Goal: Task Accomplishment & Management: Manage account settings

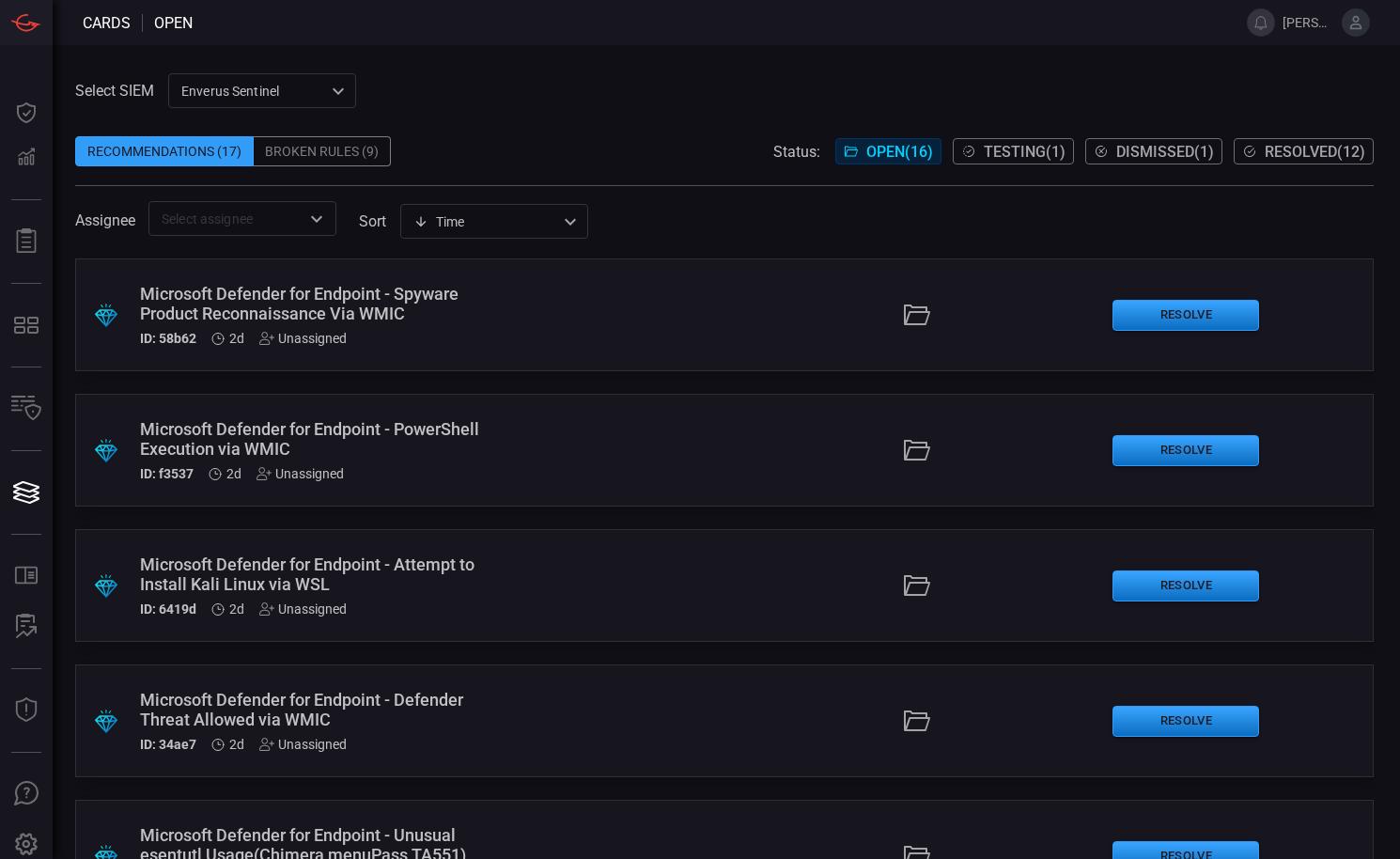
click at [335, 153] on div "Broken Rules (9)" at bounding box center [322, 151] width 137 height 30
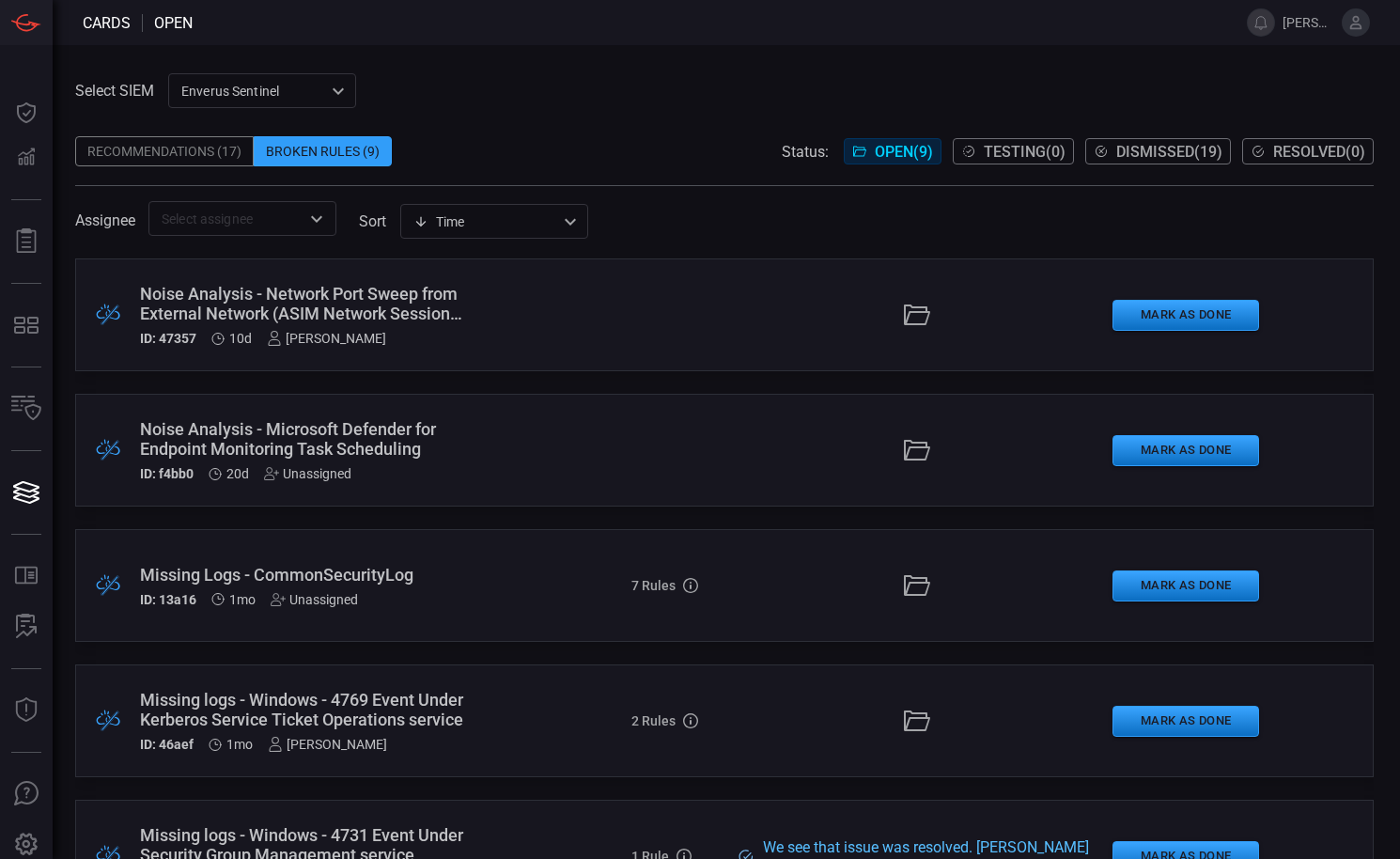
click at [1361, 26] on icon at bounding box center [1355, 22] width 17 height 17
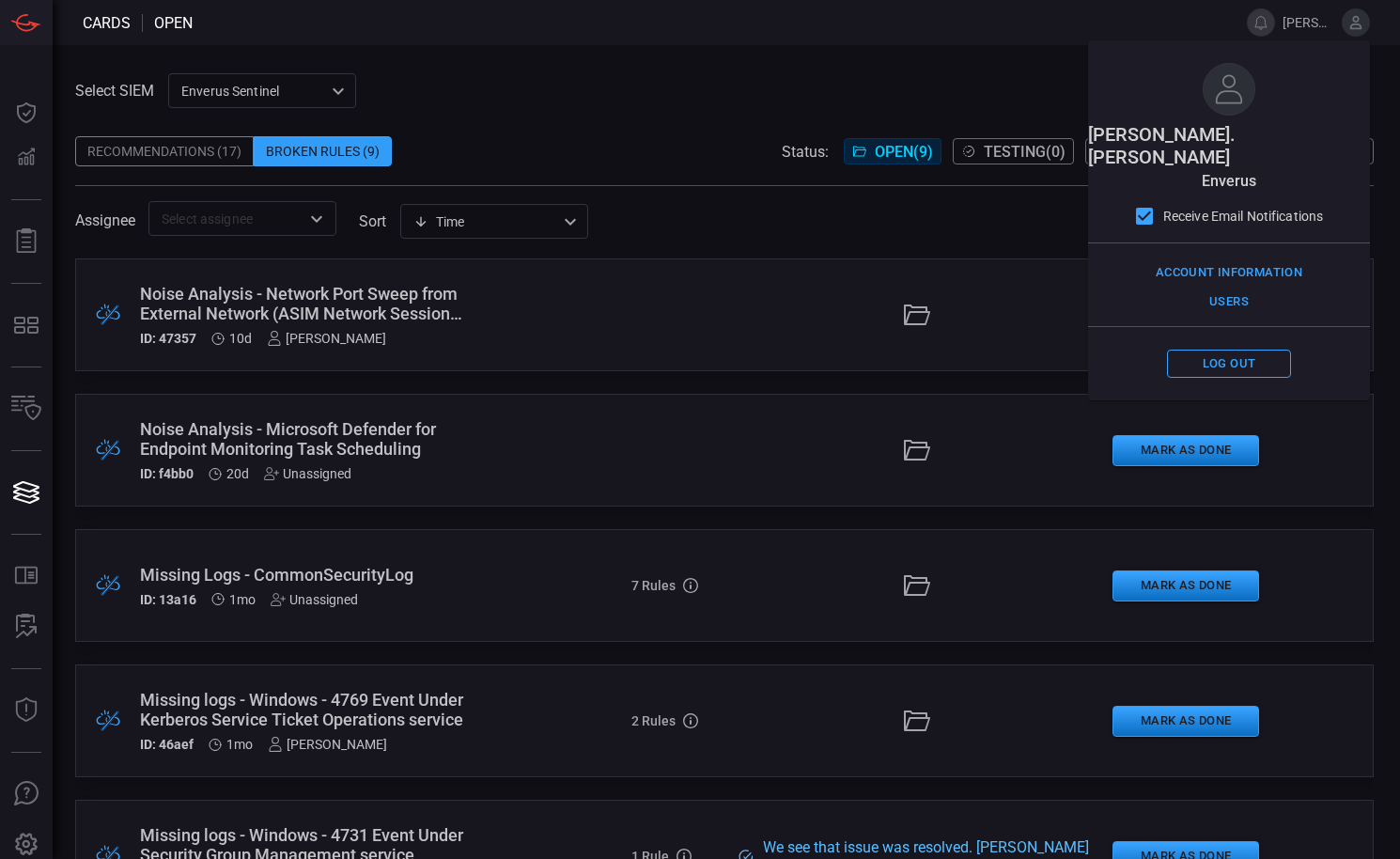
click at [1287, 24] on span "[PERSON_NAME].[PERSON_NAME]" at bounding box center [1308, 22] width 52 height 15
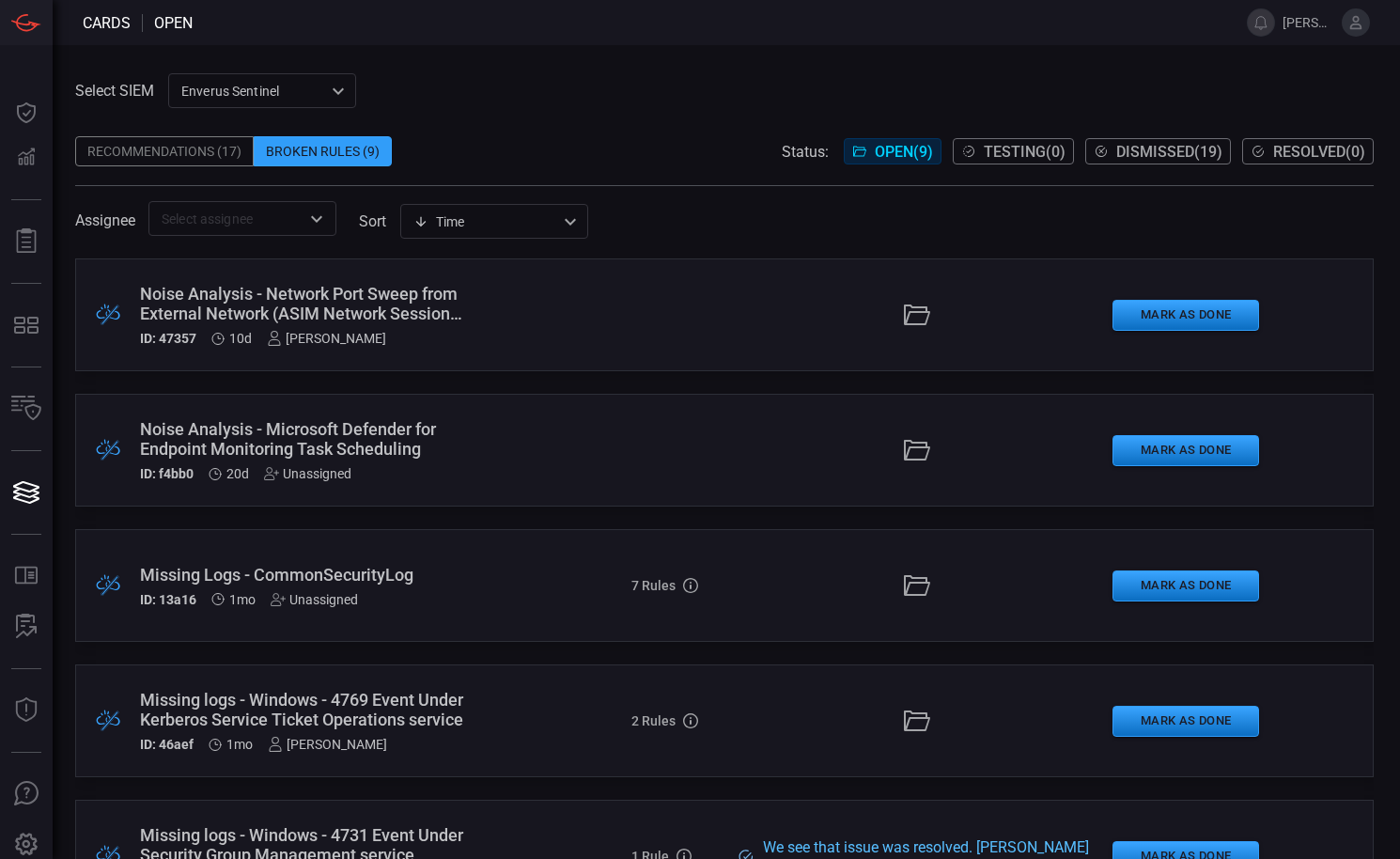
click at [1292, 25] on span "[PERSON_NAME].[PERSON_NAME]" at bounding box center [1308, 22] width 52 height 15
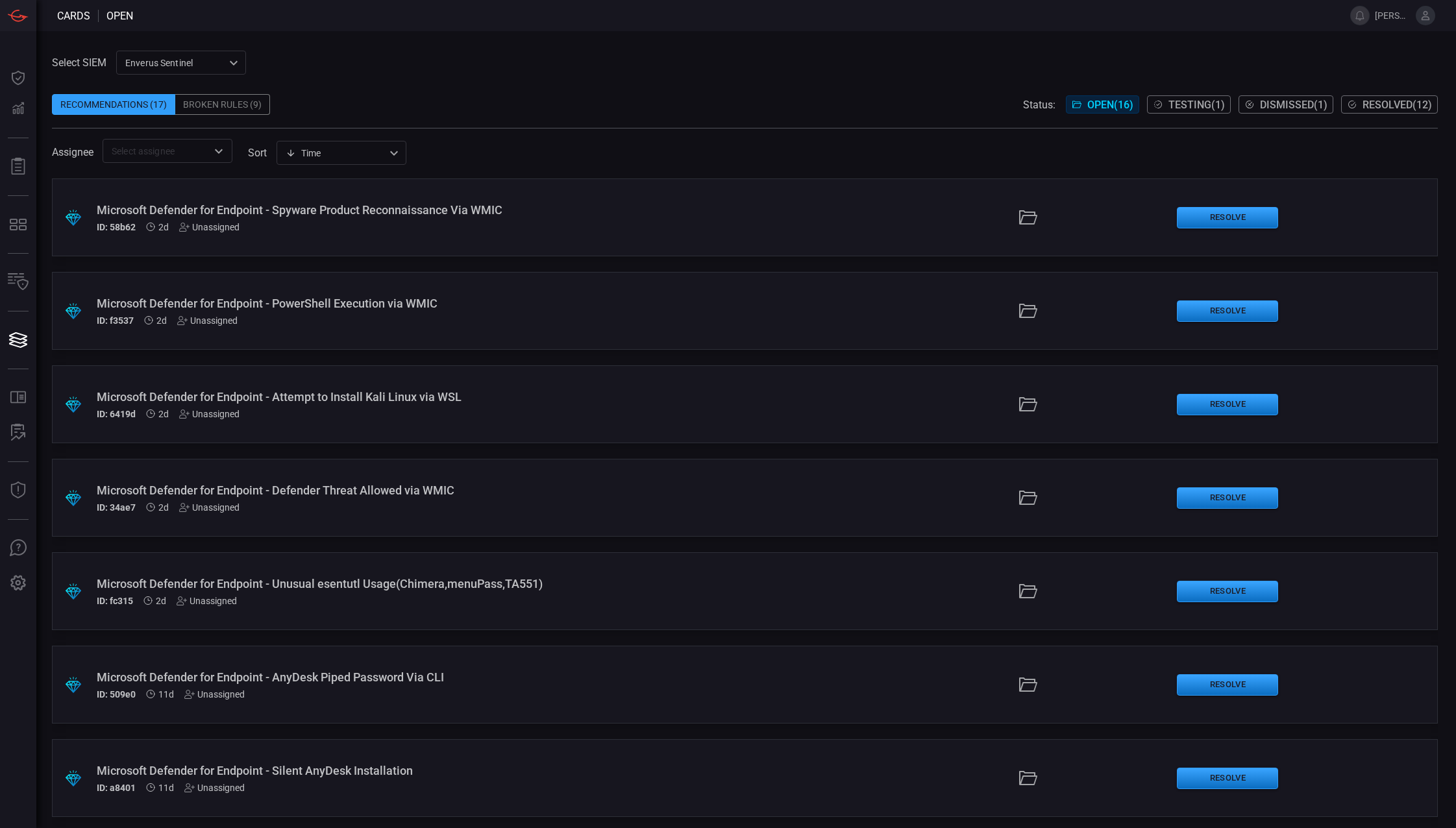
click at [1421, 20] on button at bounding box center [1425, 16] width 20 height 20
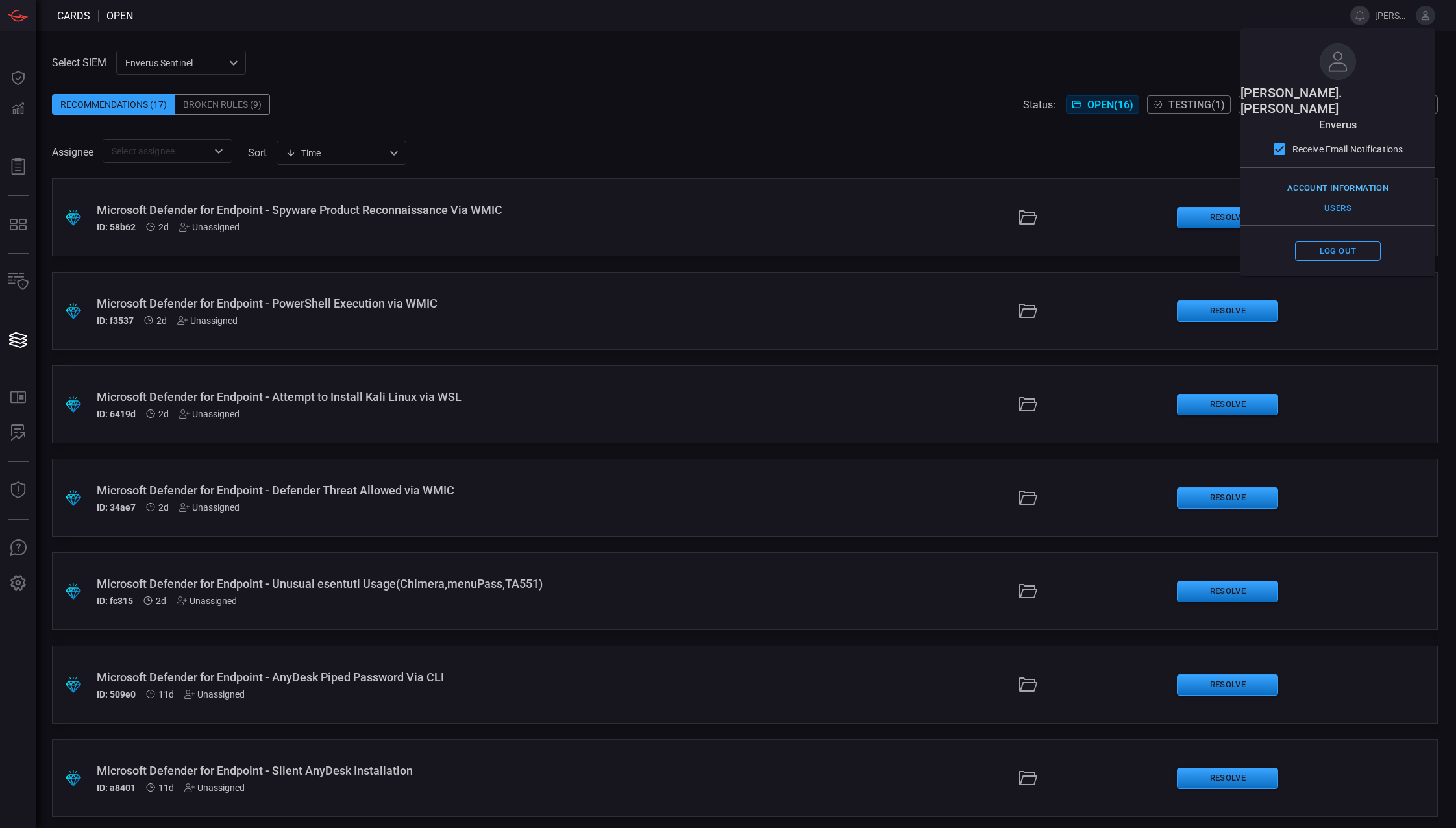
click at [1330, 178] on button "Account Information" at bounding box center [1338, 189] width 108 height 20
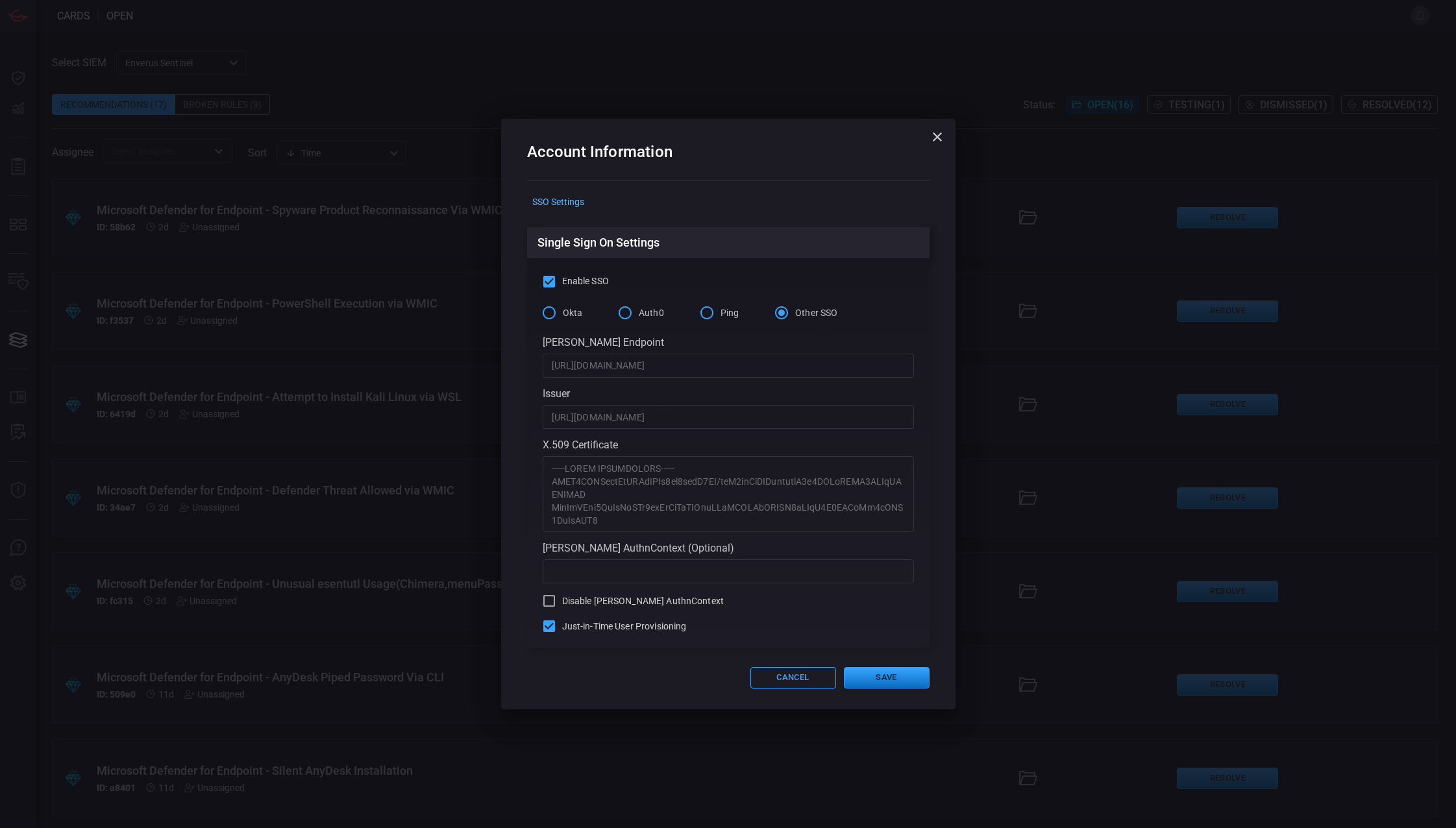
click at [940, 137] on icon "button" at bounding box center [937, 136] width 16 height 16
